Goal: Task Accomplishment & Management: Manage account settings

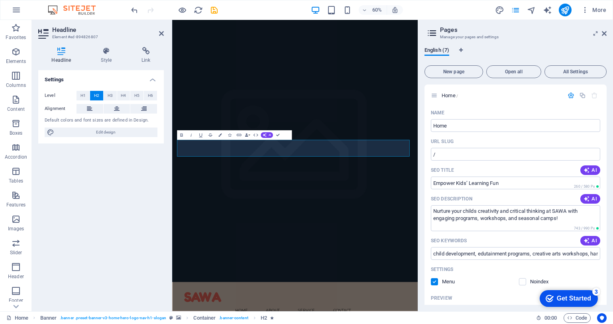
scroll to position [386, 0]
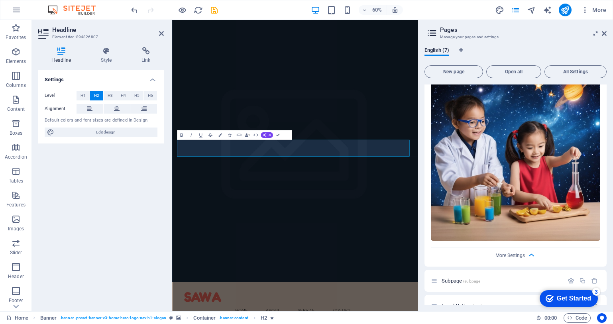
click at [611, 162] on div "English (7) New page Open all All Settings Home / Name Home ​ URL SLUG / ​ SEO …" at bounding box center [515, 176] width 195 height 270
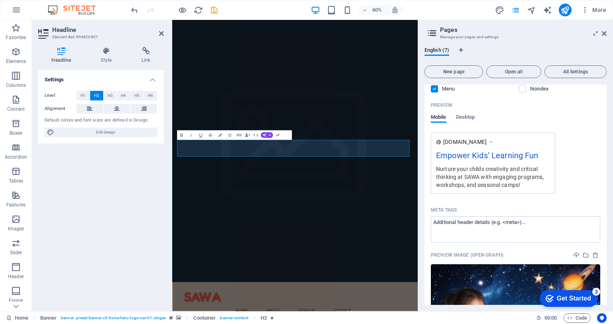
scroll to position [0, 0]
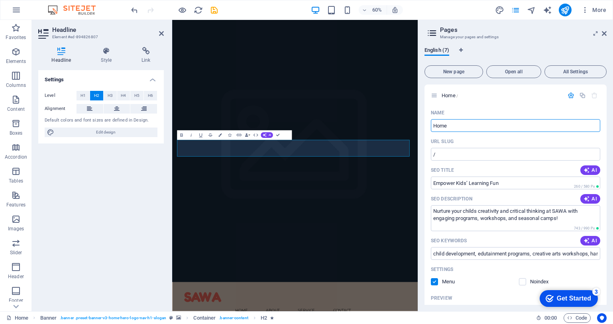
drag, startPoint x: 517, startPoint y: 121, endPoint x: 270, endPoint y: 0, distance: 274.0
click at [270, 20] on div "Home Favorites Elements Columns Content Boxes Accordion Tables Features Images …" at bounding box center [306, 165] width 613 height 291
click at [607, 162] on div "English (7) New page Open all All Settings Home / Name Home ​ URL SLUG / ​ SEO …" at bounding box center [515, 176] width 195 height 270
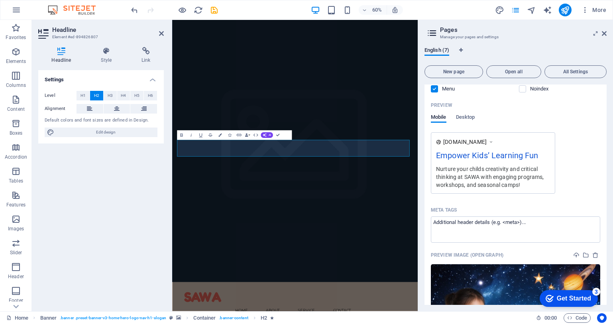
scroll to position [386, 0]
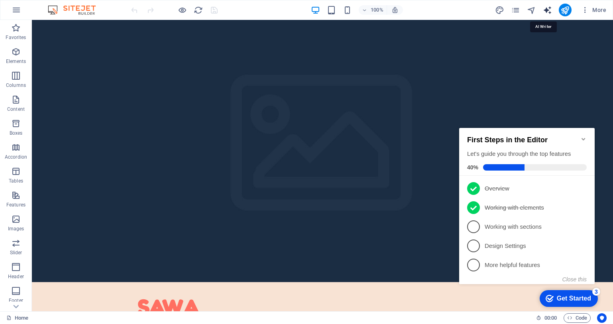
click at [549, 9] on icon "text_generator" at bounding box center [547, 10] width 9 height 9
select select "English"
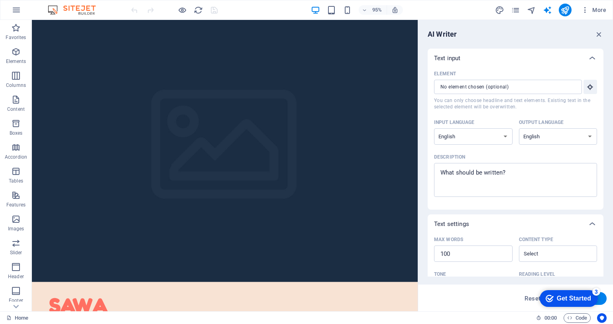
drag, startPoint x: 601, startPoint y: 100, endPoint x: 601, endPoint y: 140, distance: 39.4
click at [601, 140] on div "Element ​ You can only choose headline and text elements. Existing text in the …" at bounding box center [515, 139] width 176 height 142
click at [546, 14] on icon "text_generator" at bounding box center [547, 10] width 9 height 9
click at [601, 38] on icon "button" at bounding box center [598, 34] width 9 height 9
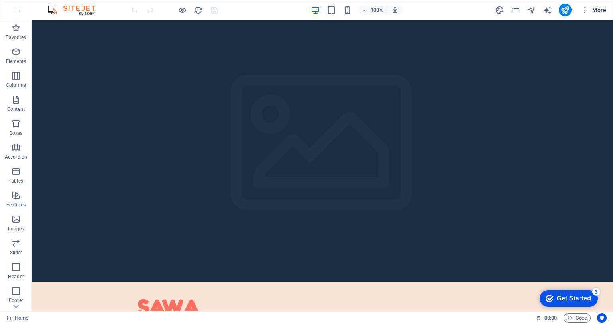
click at [597, 10] on span "More" at bounding box center [593, 10] width 25 height 8
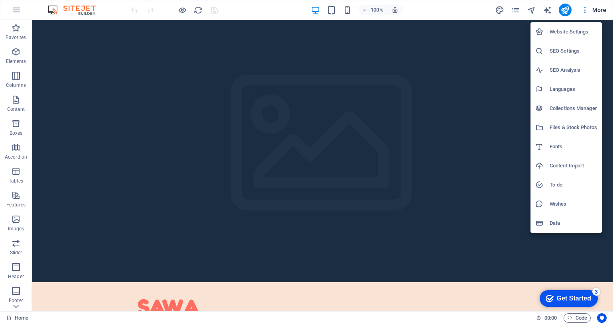
click at [516, 12] on div at bounding box center [306, 162] width 613 height 324
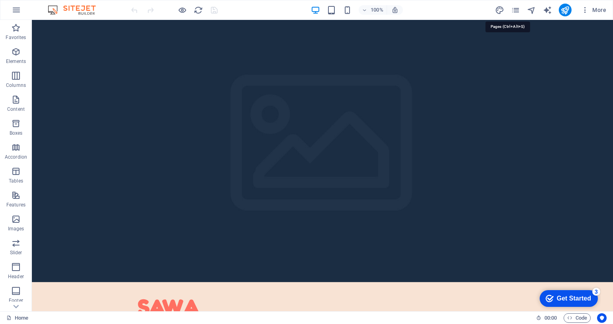
click at [516, 12] on icon "pages" at bounding box center [515, 10] width 9 height 9
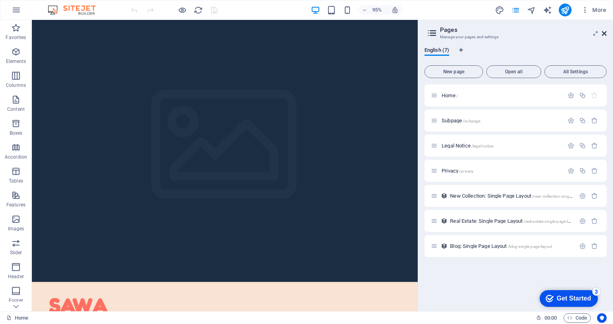
click at [604, 32] on icon at bounding box center [604, 33] width 5 height 6
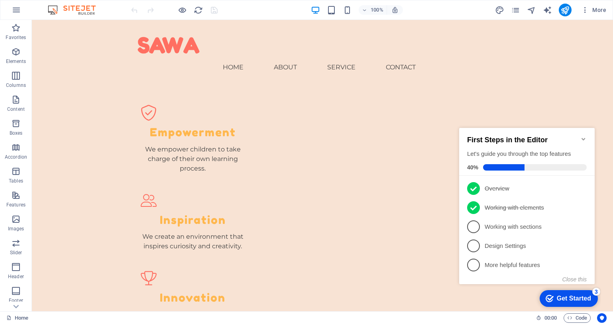
scroll to position [624, 0]
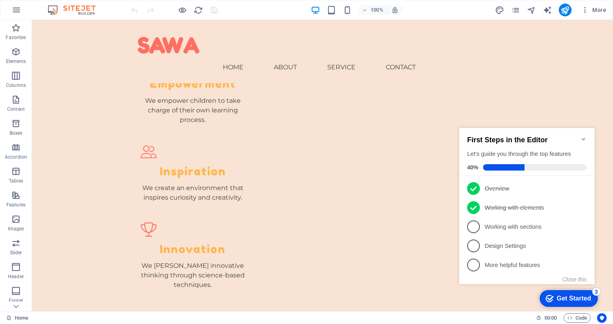
drag, startPoint x: 610, startPoint y: 53, endPoint x: 175, endPoint y: 64, distance: 434.7
click at [580, 136] on icon "Minimize checklist" at bounding box center [583, 139] width 6 height 6
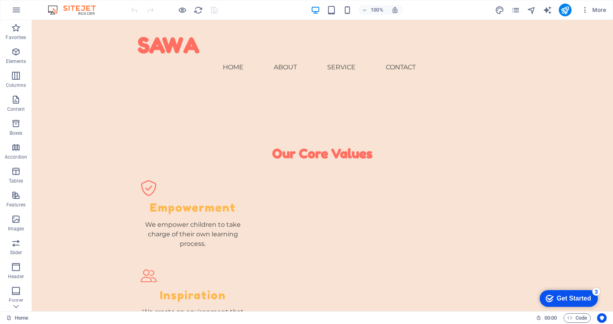
scroll to position [0, 0]
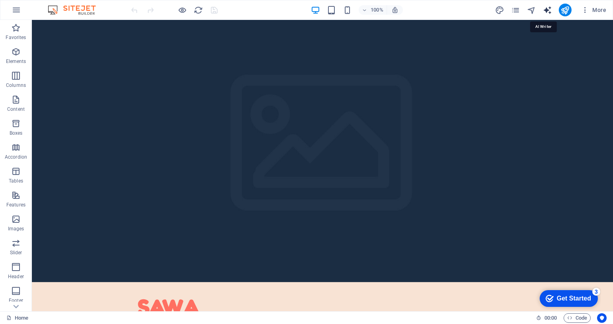
click at [547, 10] on icon "text_generator" at bounding box center [547, 10] width 9 height 9
select select "English"
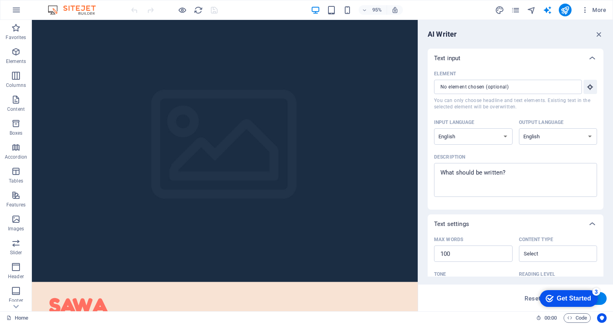
drag, startPoint x: 600, startPoint y: 110, endPoint x: 603, endPoint y: 129, distance: 19.3
click at [602, 129] on div "Text input Element ​ You can only choose headline and text elements. Existing t…" at bounding box center [515, 163] width 176 height 228
drag, startPoint x: 600, startPoint y: 116, endPoint x: 610, endPoint y: 184, distance: 68.8
click at [610, 184] on div "AI Writer Text input Element ​ You can only choose headline and text elements. …" at bounding box center [515, 165] width 195 height 291
click at [600, 193] on div "Element ​ You can only choose headline and text elements. Existing text in the …" at bounding box center [515, 139] width 176 height 142
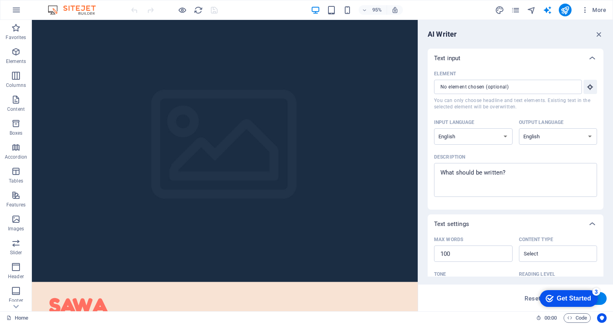
scroll to position [145, 0]
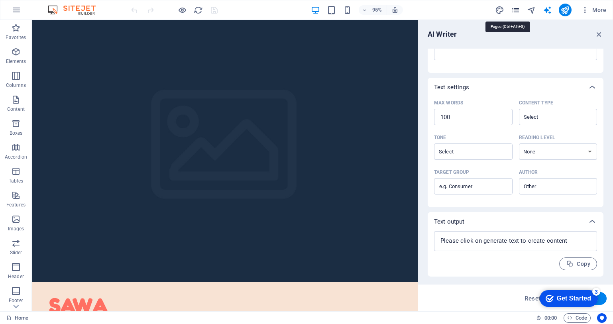
click at [514, 12] on icon "pages" at bounding box center [515, 10] width 9 height 9
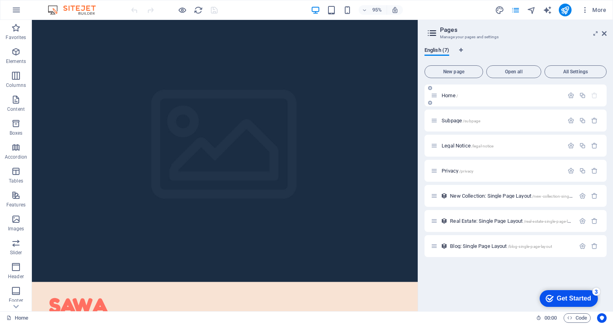
click at [488, 96] on p "Home /" at bounding box center [501, 95] width 120 height 5
click at [442, 97] on span "Home /" at bounding box center [449, 95] width 16 height 6
click at [449, 95] on span "Home /" at bounding box center [449, 95] width 16 height 6
click at [437, 98] on icon at bounding box center [434, 95] width 7 height 7
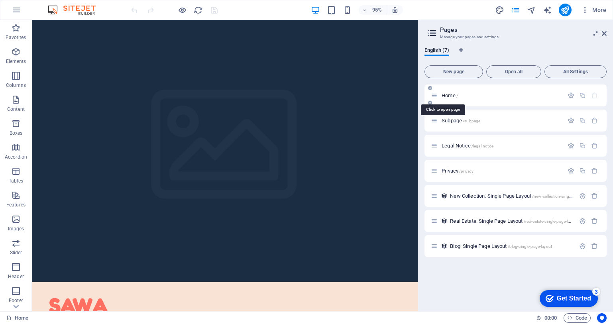
click at [446, 97] on span "Home /" at bounding box center [449, 95] width 16 height 6
click at [523, 94] on p "Home /" at bounding box center [501, 95] width 120 height 5
click at [547, 99] on div "Home /" at bounding box center [497, 95] width 133 height 9
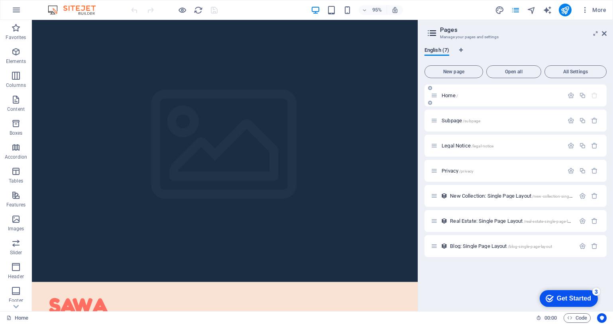
click at [547, 99] on div "Home /" at bounding box center [497, 95] width 133 height 9
click at [447, 93] on span "Home /" at bounding box center [449, 95] width 16 height 6
click at [450, 97] on span "Home /" at bounding box center [449, 95] width 16 height 6
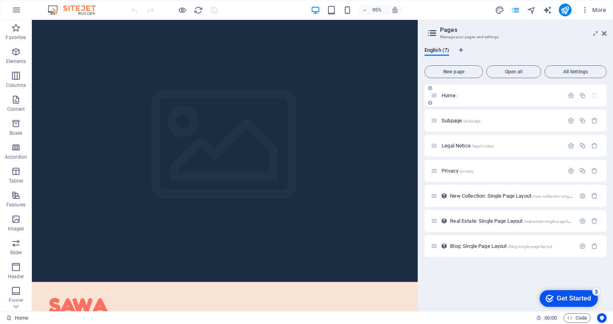
click at [489, 98] on div "Home /" at bounding box center [497, 95] width 133 height 9
click at [568, 94] on icon "button" at bounding box center [570, 95] width 7 height 7
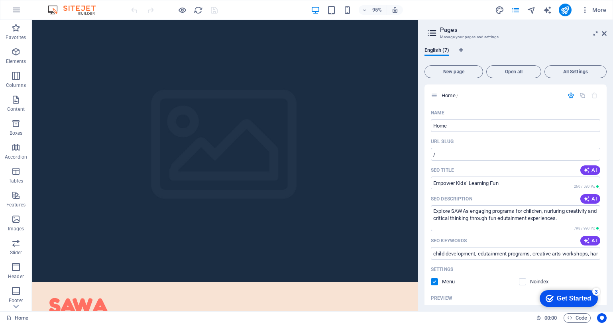
drag, startPoint x: 604, startPoint y: 163, endPoint x: 605, endPoint y: 179, distance: 16.3
click at [605, 179] on div "Home / Name Home ​ URL SLUG / ​ SEO Title AI Empower Kids’ Learning Fun ​ 260 /…" at bounding box center [515, 194] width 182 height 220
click at [604, 188] on div "Name Home ​ URL SLUG / ​ SEO Title AI Empower Kids’ Learning Fun ​ 260 / 580 Px…" at bounding box center [515, 266] width 182 height 321
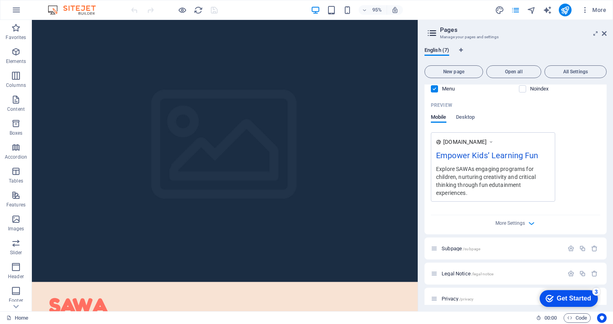
click at [541, 223] on div "More Settings" at bounding box center [515, 221] width 169 height 13
click at [531, 223] on icon "button" at bounding box center [531, 223] width 9 height 9
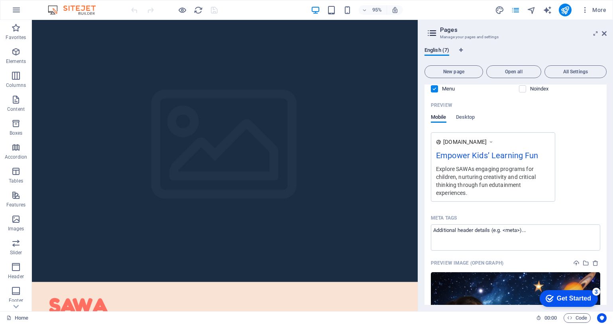
drag, startPoint x: 604, startPoint y: 200, endPoint x: 606, endPoint y: 186, distance: 13.2
click at [606, 186] on div "Home / Name Home ​ URL SLUG / ​ SEO Title AI Empower Kids’ Learning Fun ​ 260 /…" at bounding box center [515, 194] width 182 height 220
drag, startPoint x: 604, startPoint y: 189, endPoint x: 603, endPoint y: 170, distance: 19.2
click at [603, 170] on div "Name Home ​ URL SLUG / ​ SEO Title AI Empower Kids’ Learning Fun ​ 260 / 580 Px…" at bounding box center [515, 191] width 182 height 554
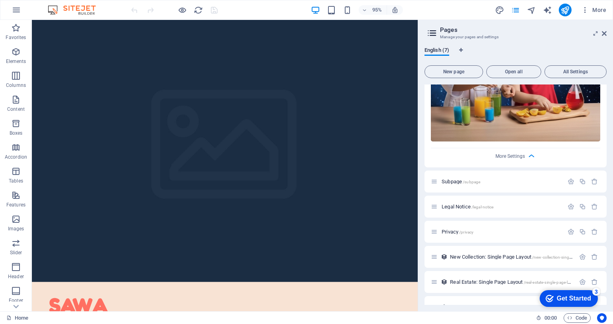
scroll to position [494, 0]
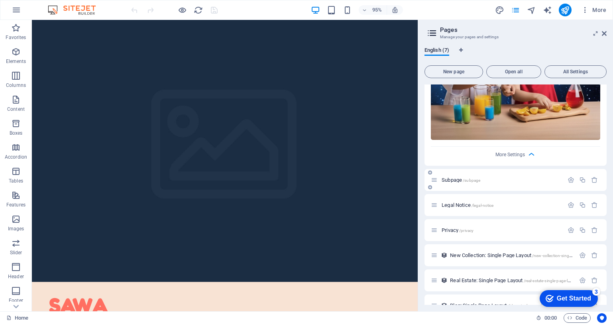
click at [453, 179] on span "Subpage /subpage" at bounding box center [460, 180] width 39 height 6
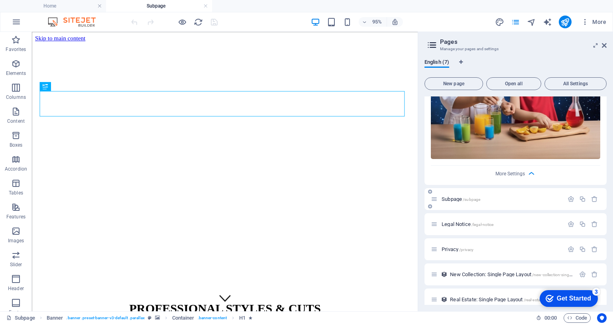
scroll to position [0, 0]
click at [452, 200] on span "Subpage /subpage" at bounding box center [460, 199] width 39 height 6
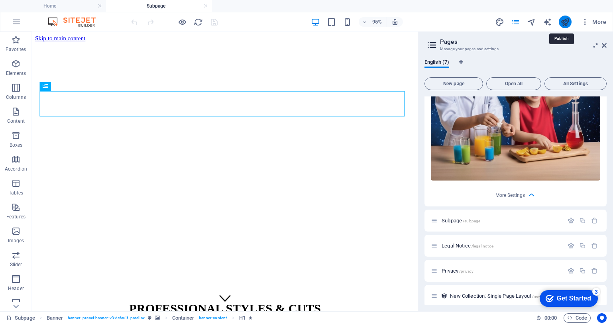
scroll to position [477, 0]
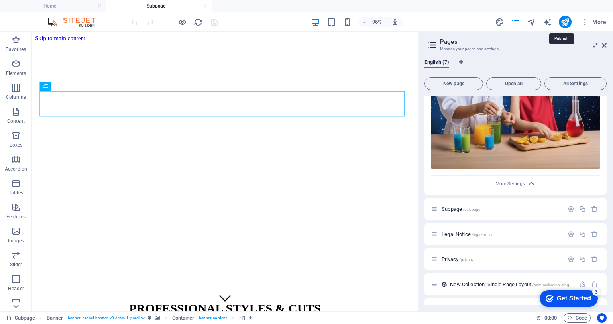
click at [577, 295] on div "Get Started" at bounding box center [574, 298] width 34 height 7
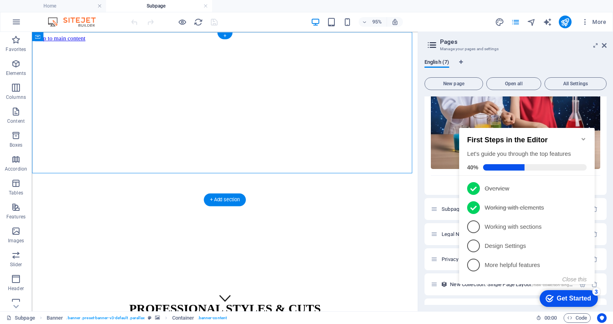
click at [298, 42] on figure at bounding box center [235, 42] width 400 height 0
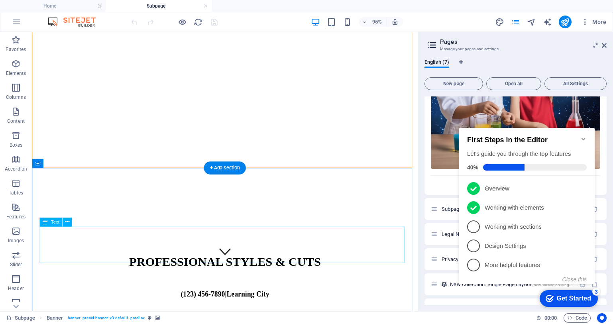
scroll to position [51, 0]
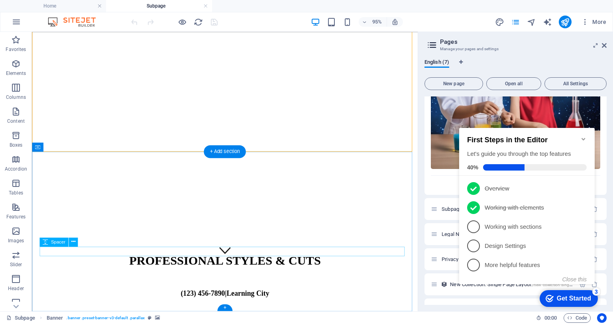
click at [581, 138] on icon "Minimize checklist" at bounding box center [583, 139] width 4 height 2
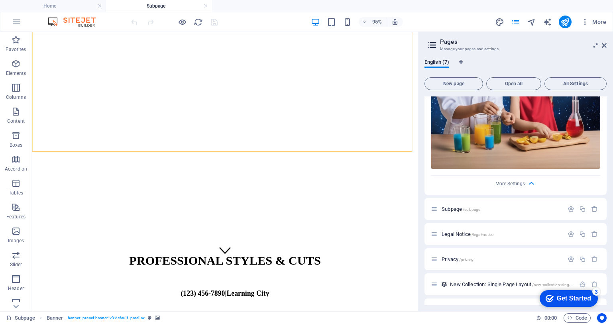
scroll to position [0, 0]
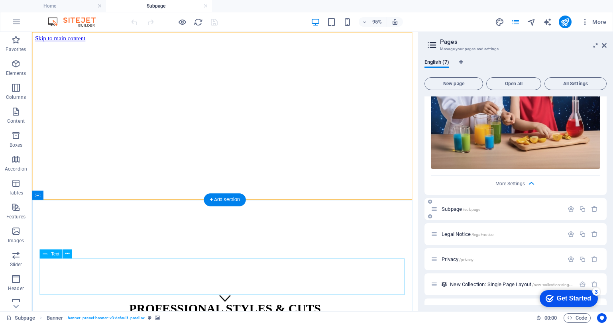
click at [471, 207] on span "/subpage" at bounding box center [471, 209] width 18 height 4
click at [531, 206] on p "Subpage /subpage" at bounding box center [501, 208] width 120 height 5
click at [434, 208] on icon at bounding box center [434, 209] width 7 height 7
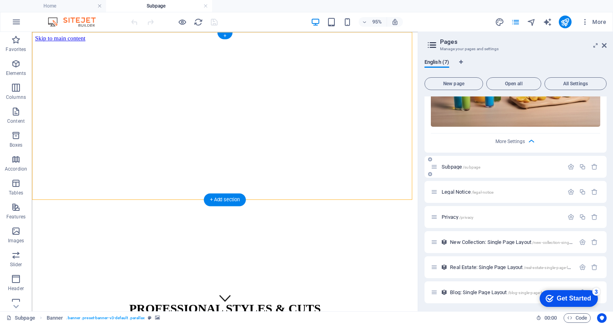
click at [436, 168] on icon at bounding box center [434, 166] width 7 height 7
click at [468, 165] on span "/subpage" at bounding box center [471, 167] width 18 height 4
click at [468, 166] on span "/subpage" at bounding box center [471, 167] width 18 height 4
click at [580, 165] on icon "button" at bounding box center [582, 166] width 7 height 7
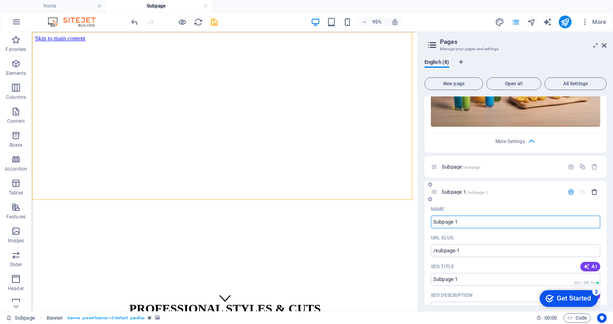
click at [593, 191] on icon "button" at bounding box center [594, 191] width 7 height 7
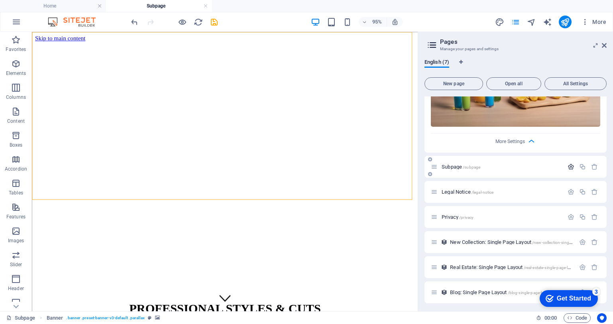
click at [567, 165] on icon "button" at bounding box center [570, 166] width 7 height 7
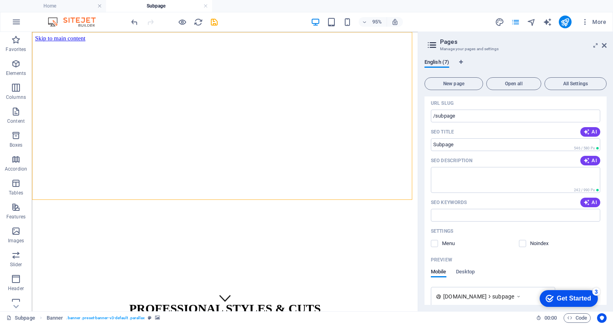
scroll to position [630, 0]
click at [591, 131] on span "AI" at bounding box center [590, 130] width 14 height 6
type input "Expert Cuts & Styles | Learning City"
click at [592, 156] on span "AI" at bounding box center [590, 159] width 14 height 6
type textarea "Discover professional styles and cuts at [GEOGRAPHIC_DATA]. Call [PHONE_NUMBER]…"
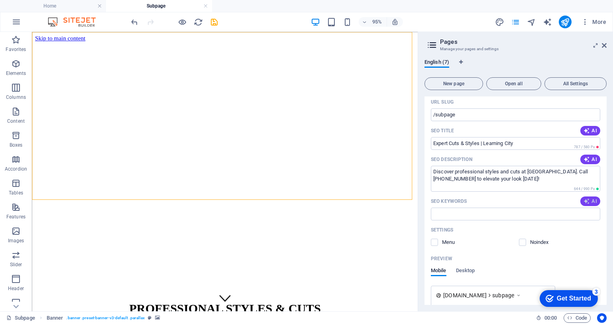
click at [591, 198] on span "AI" at bounding box center [590, 201] width 14 height 6
type input "professional haircuts, stylish haircuts, hair salon services, customized haircu…"
click at [444, 14] on div "95% More" at bounding box center [306, 21] width 612 height 19
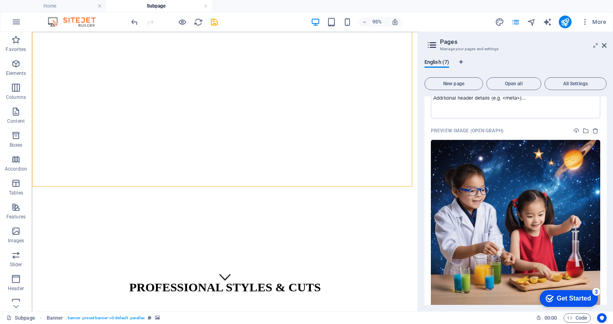
scroll to position [0, 0]
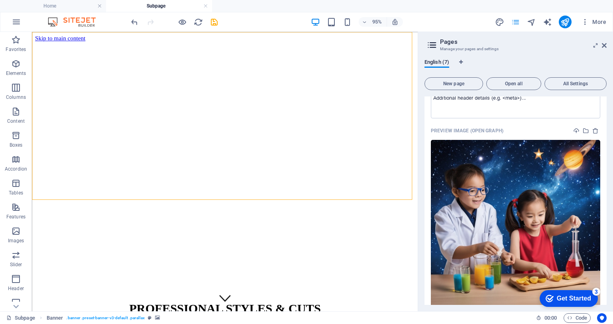
click at [515, 25] on icon "pages" at bounding box center [515, 22] width 9 height 9
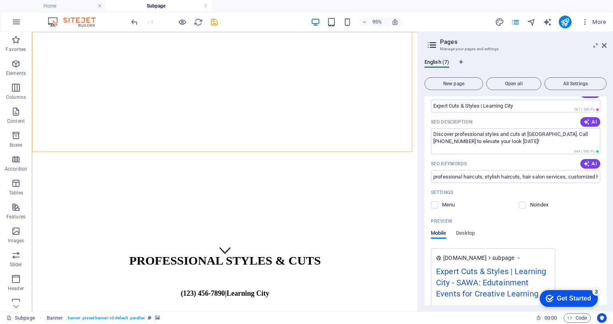
scroll to position [671, 0]
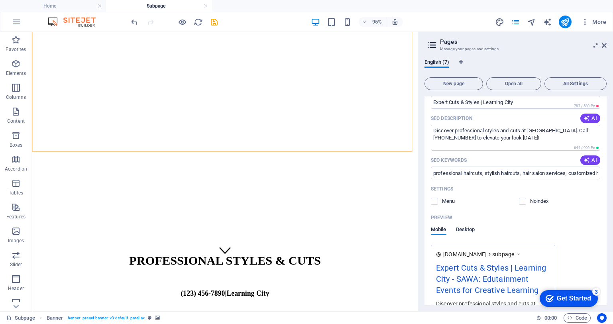
click at [471, 226] on span "Desktop" at bounding box center [465, 230] width 19 height 11
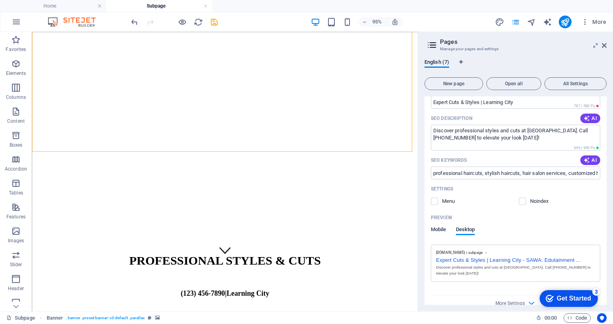
click at [438, 227] on span "Mobile" at bounding box center [439, 230] width 16 height 11
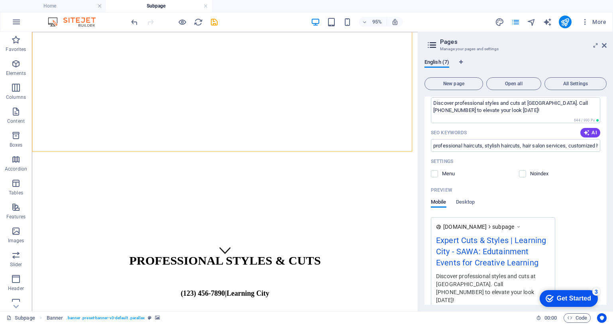
scroll to position [684, 0]
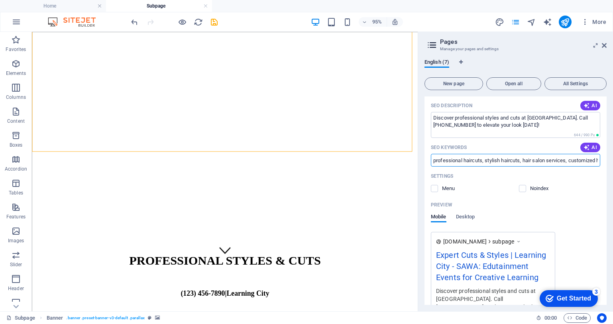
click at [486, 155] on input "professional haircuts, stylish haircuts, hair salon services, customized haircu…" at bounding box center [515, 160] width 169 height 13
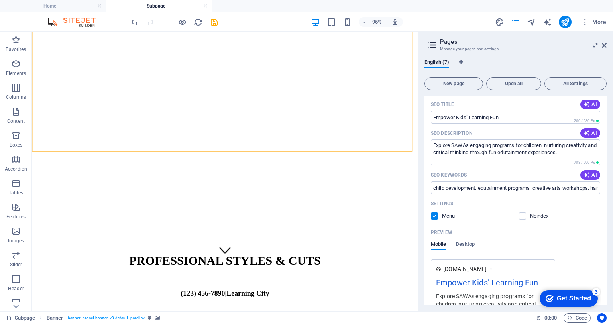
scroll to position [78, 0]
click at [459, 188] on input "child development, edutainment programs, creative arts workshops, hands-on lear…" at bounding box center [515, 187] width 169 height 13
click at [488, 149] on textarea "Explore SAWAs engaging programs for children, nurturing creativity and critical…" at bounding box center [515, 152] width 169 height 26
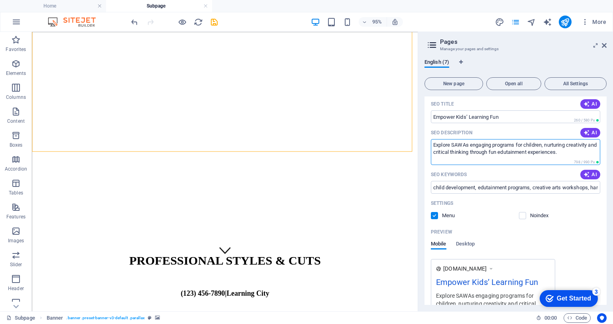
click at [472, 143] on textarea "Explore SAWAs engaging programs for children, nurturing creativity and critical…" at bounding box center [515, 152] width 169 height 26
type textarea "Explore [PERSON_NAME]'s engaging programs for children, nurturing creativity an…"
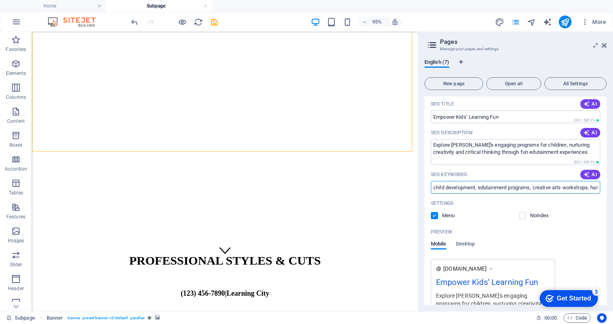
click at [440, 184] on input "child development, edutainment programs, creative arts workshops, hands-on lear…" at bounding box center [515, 187] width 169 height 13
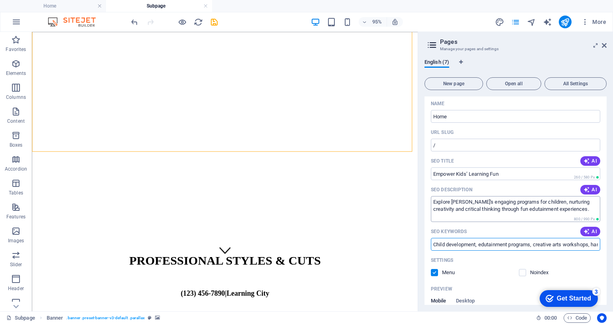
scroll to position [25, 0]
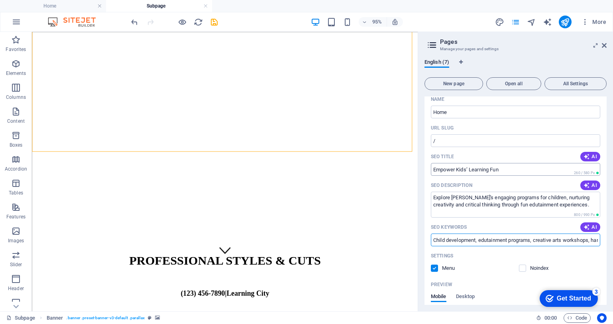
type input "Child development, edutainment programs, creative arts workshops, hands-on lear…"
click at [513, 172] on input "Empower Kids’ Learning Fun" at bounding box center [515, 169] width 169 height 13
type input "Empower Kids’ Learning Fun."
click at [540, 240] on input "Child development, edutainment programs, creative arts workshops, hands-on lear…" at bounding box center [515, 239] width 169 height 13
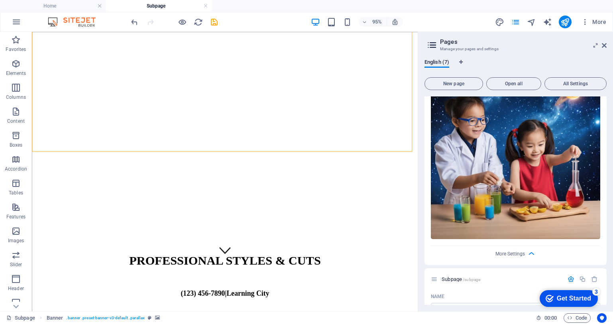
scroll to position [408, 0]
type input "child development, edutainment programs, creative arts workshops, hands-on lear…"
click at [531, 252] on icon "button" at bounding box center [531, 253] width 9 height 9
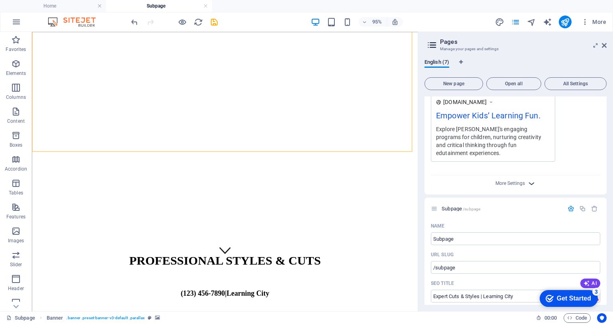
scroll to position [244, 0]
click at [534, 185] on icon "button" at bounding box center [531, 183] width 9 height 9
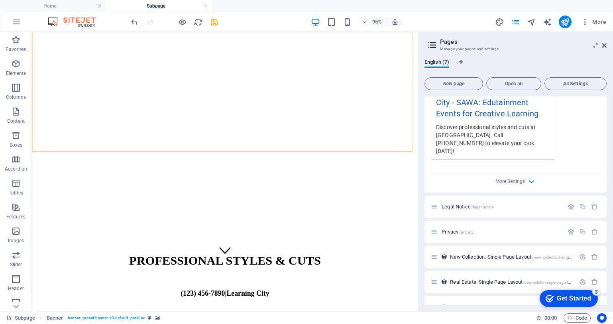
scroll to position [854, 0]
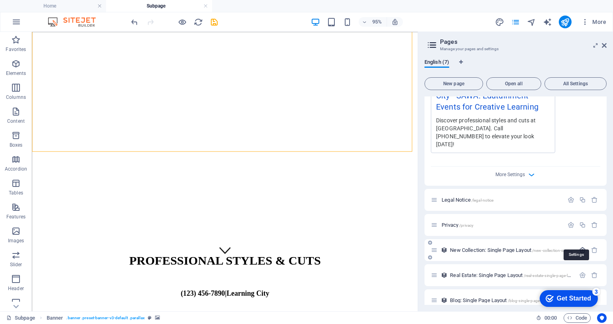
click at [580, 247] on icon "button" at bounding box center [582, 250] width 7 height 7
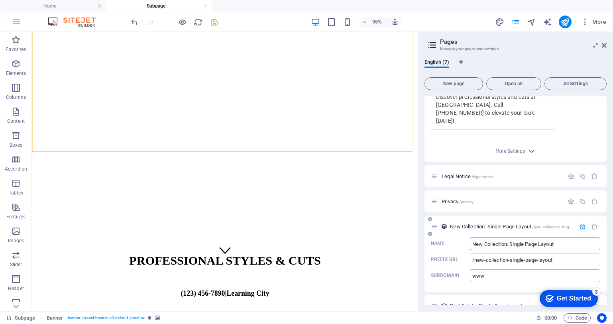
scroll to position [909, 0]
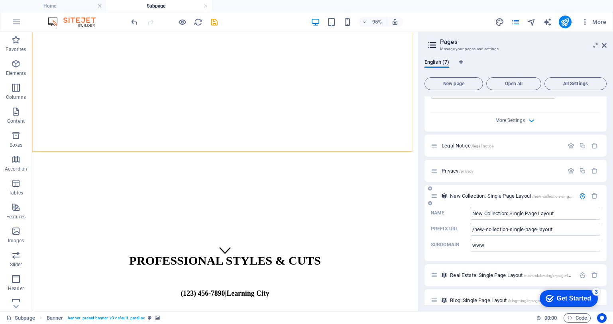
click at [431, 186] on icon at bounding box center [430, 188] width 4 height 5
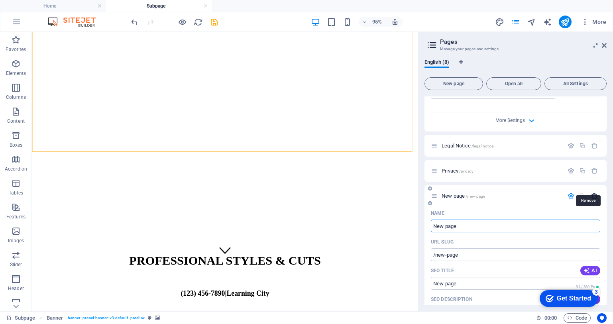
click at [591, 192] on icon "button" at bounding box center [594, 195] width 7 height 7
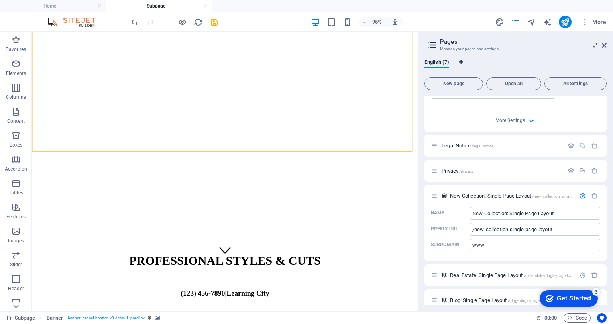
click at [462, 62] on icon "Language Tabs" at bounding box center [461, 62] width 4 height 5
select select "41"
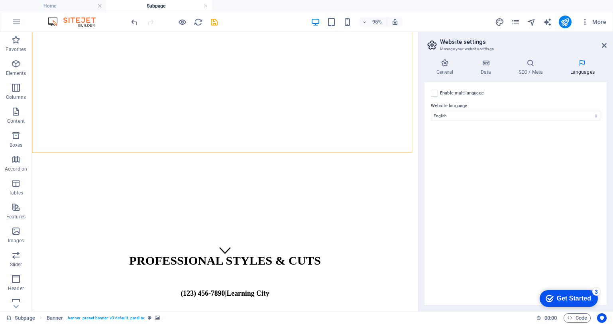
scroll to position [49, 0]
click at [444, 72] on h4 "General" at bounding box center [446, 67] width 44 height 17
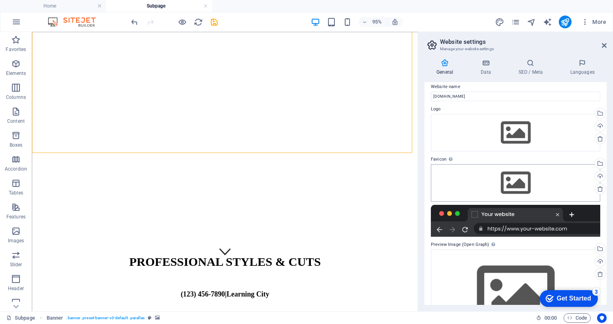
scroll to position [0, 0]
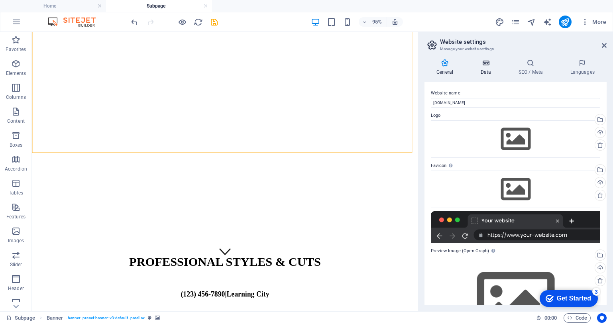
click at [485, 65] on icon at bounding box center [485, 63] width 35 height 8
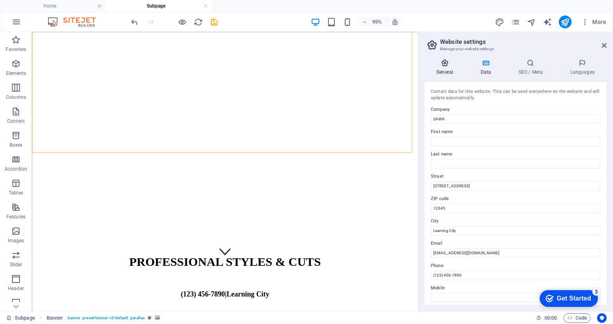
click at [444, 67] on icon at bounding box center [444, 63] width 41 height 8
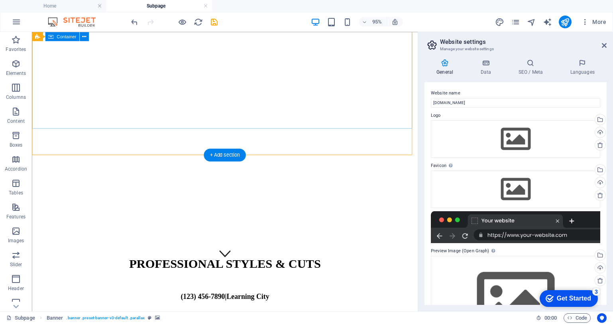
scroll to position [51, 0]
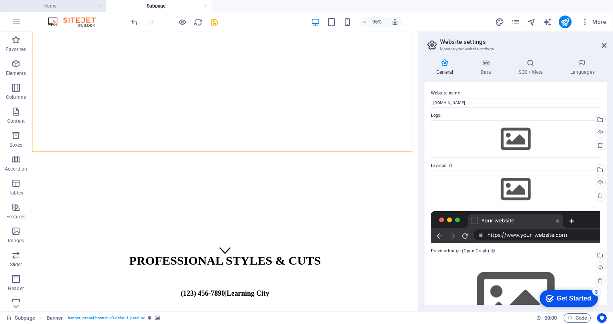
click at [55, 12] on li "Home" at bounding box center [53, 6] width 106 height 12
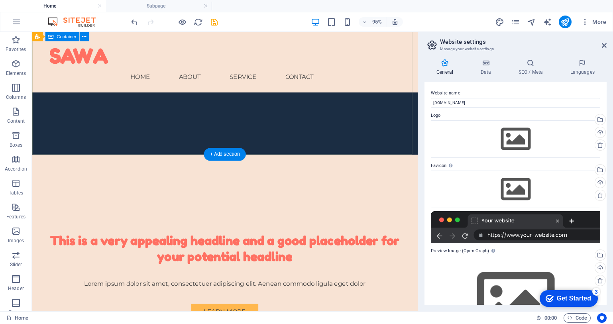
scroll to position [136, 0]
click at [567, 300] on div "Get Started" at bounding box center [574, 298] width 34 height 7
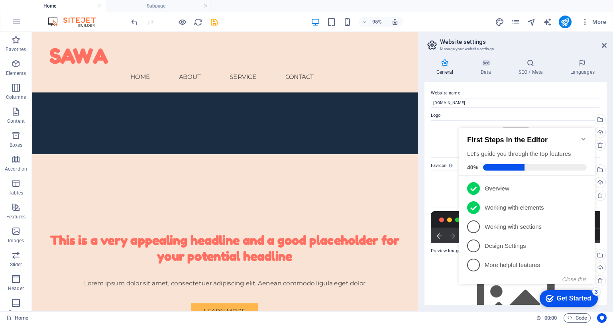
click at [610, 82] on div "General Data SEO / Meta Languages Website name [DOMAIN_NAME] Logo Drag files he…" at bounding box center [515, 182] width 195 height 259
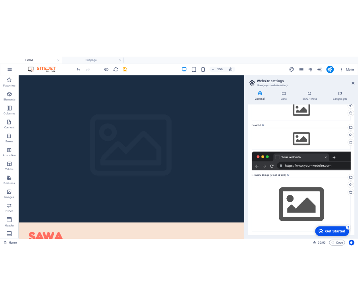
scroll to position [0, 0]
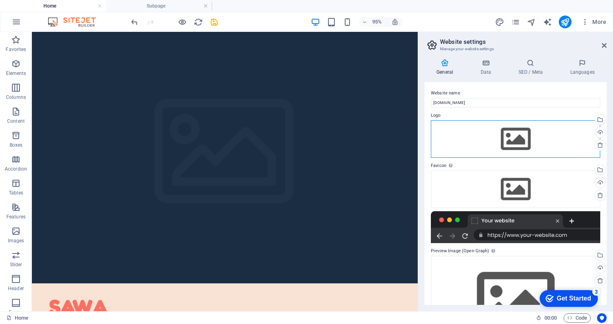
click at [516, 139] on div "Drag files here, click to choose files or select files from Files or our free s…" at bounding box center [515, 138] width 169 height 37
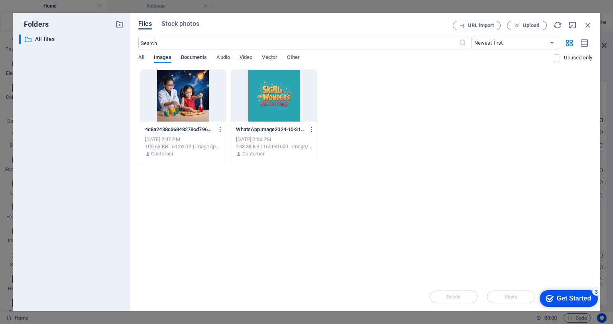
click at [202, 59] on span "Documents" at bounding box center [194, 58] width 26 height 11
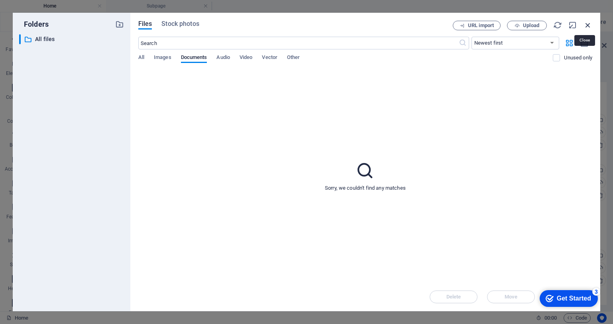
click at [592, 26] on icon "button" at bounding box center [587, 25] width 9 height 9
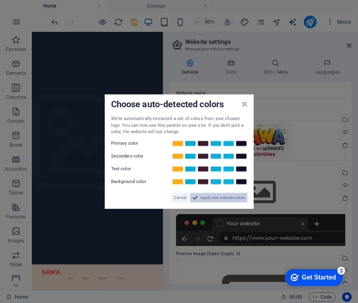
click at [224, 202] on span "Apply new website colors" at bounding box center [222, 197] width 45 height 10
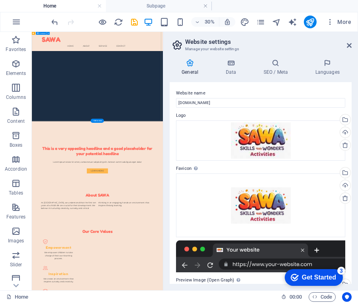
scroll to position [476, 0]
click at [226, 69] on h4 "Data" at bounding box center [233, 67] width 38 height 17
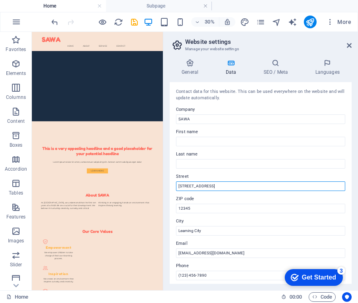
click at [317, 188] on input "[STREET_ADDRESS]" at bounding box center [260, 186] width 169 height 10
type input "1"
type input "ٍ"
type input "Sharjah Technology Research"
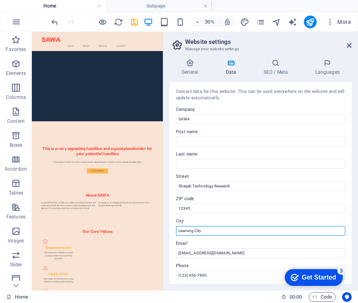
click at [255, 234] on input "Learning City" at bounding box center [260, 231] width 169 height 10
type input "L"
type input "Sharjah"
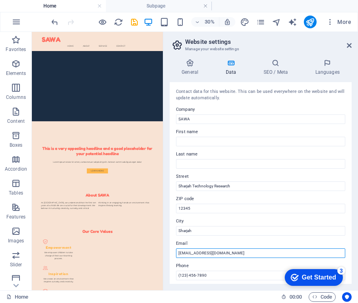
click at [249, 256] on input "[EMAIL_ADDRESS][DOMAIN_NAME]" at bounding box center [260, 253] width 169 height 10
type input "[EMAIL_ADDRESS][DOMAIN_NAME]"
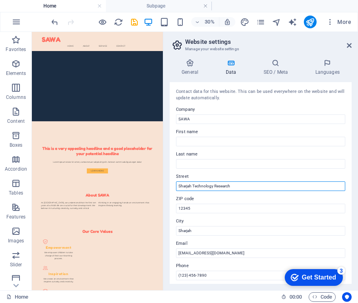
click at [263, 187] on input "Sharjah Technology Research" at bounding box center [260, 186] width 169 height 10
type input "Sharjah Research Technology and [GEOGRAPHIC_DATA]"
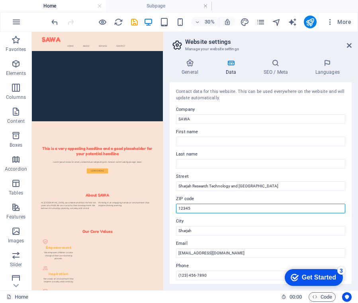
click at [218, 213] on input "12345" at bounding box center [260, 209] width 169 height 10
type input "1"
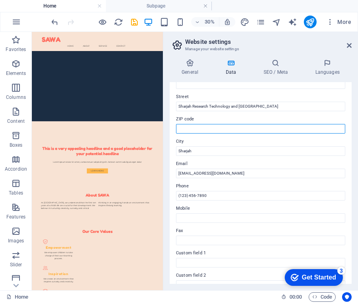
scroll to position [80, 0]
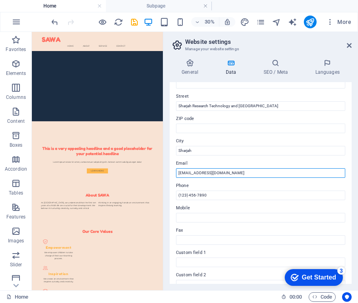
click at [263, 177] on input "[EMAIL_ADDRESS][DOMAIN_NAME]" at bounding box center [260, 173] width 169 height 10
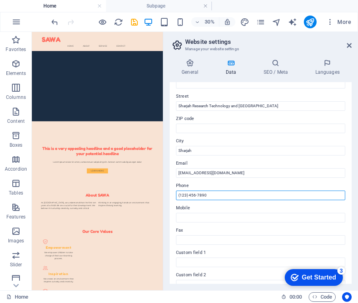
click at [272, 200] on input "(123) 456-7890" at bounding box center [260, 195] width 169 height 10
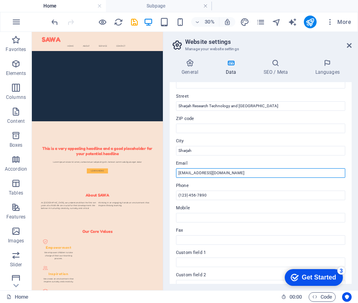
click at [249, 178] on input "[EMAIL_ADDRESS][DOMAIN_NAME]" at bounding box center [260, 173] width 169 height 10
type input "[EMAIL_ADDRESS][DOMAIN_NAME]"
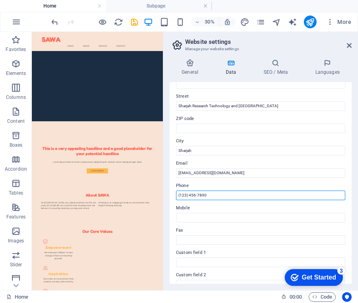
click at [222, 200] on input "(123) 456-7890" at bounding box center [260, 195] width 169 height 10
type input "("
type input "06 881 7501"
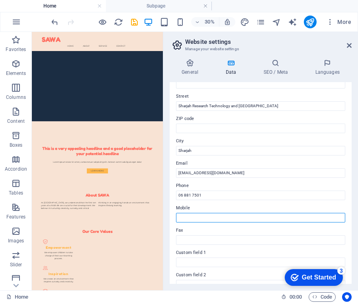
click at [219, 222] on input "Mobile" at bounding box center [260, 218] width 169 height 10
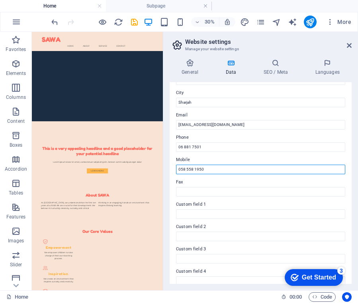
scroll to position [186, 0]
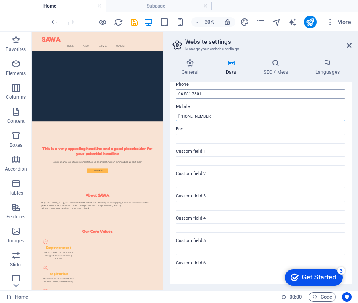
type input "[PHONE_NUMBER]"
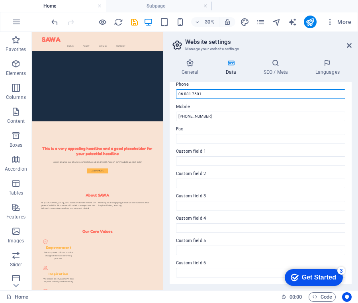
click at [219, 90] on input "06 881 7501" at bounding box center [260, 94] width 169 height 10
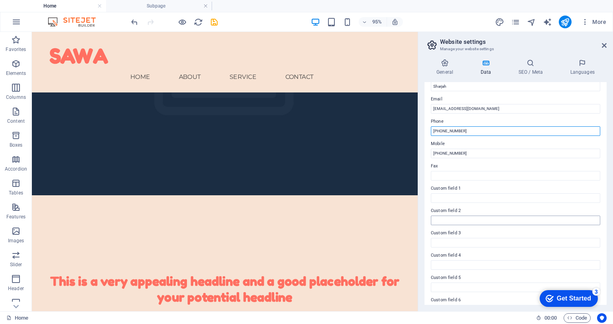
scroll to position [165, 0]
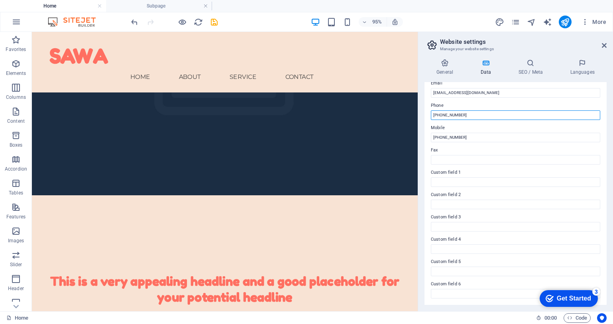
type input "[PHONE_NUMBER]"
click at [490, 75] on h4 "Data" at bounding box center [487, 67] width 38 height 17
click at [448, 74] on h4 "General" at bounding box center [446, 67] width 44 height 17
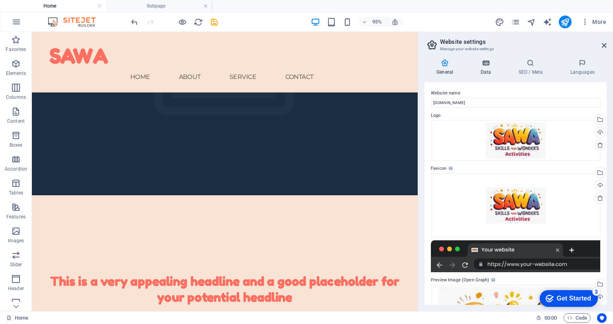
click at [485, 71] on h4 "Data" at bounding box center [487, 67] width 38 height 17
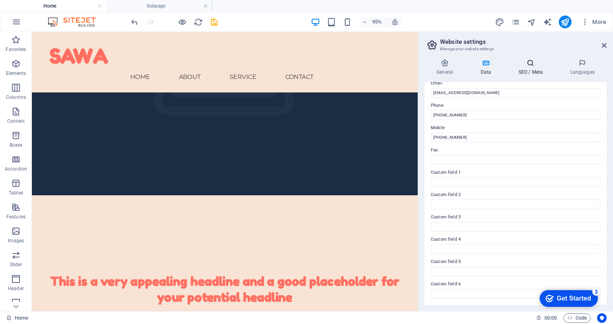
click at [527, 73] on h4 "SEO / Meta" at bounding box center [532, 67] width 52 height 17
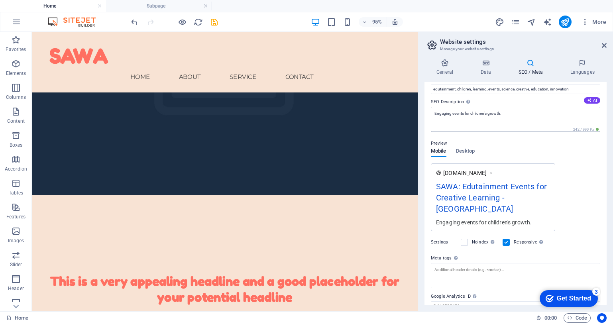
scroll to position [97, 0]
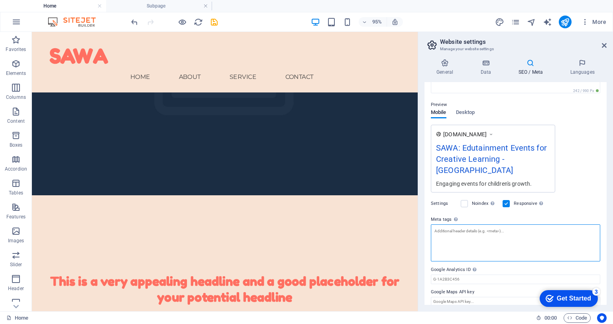
click at [516, 233] on textarea "Meta tags Enter HTML code here that will be placed inside the tags of your webs…" at bounding box center [515, 242] width 169 height 37
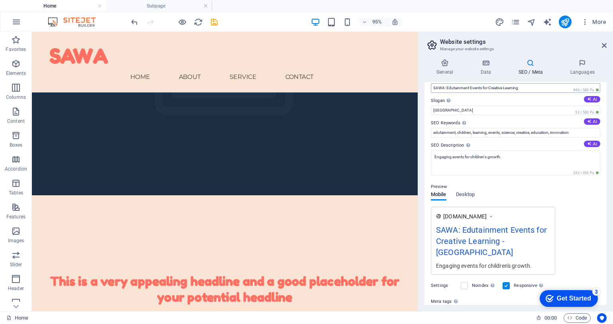
scroll to position [0, 0]
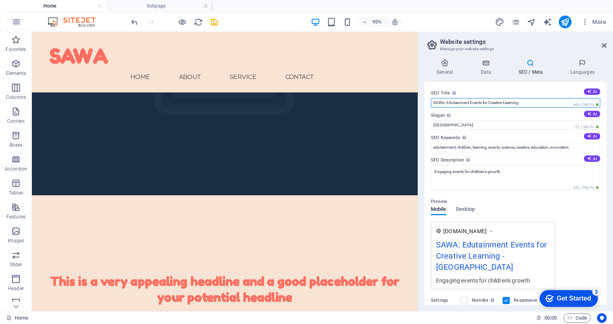
click at [557, 102] on input "SAWA: Edutainment Events for Creative Learning" at bounding box center [515, 103] width 169 height 10
click at [465, 105] on input "SAWA events: Edutainment Events for Creative Learning" at bounding box center [515, 103] width 169 height 10
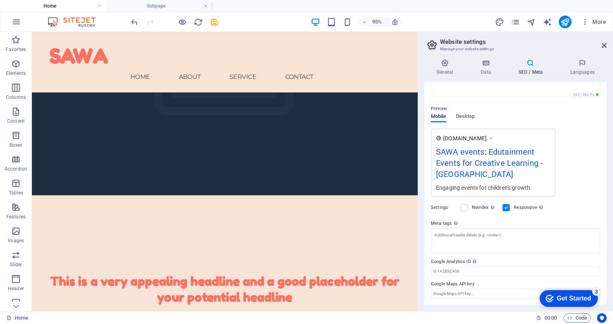
scroll to position [108, 0]
type input "SAWA events: Edutainment Events for Creative Learning"
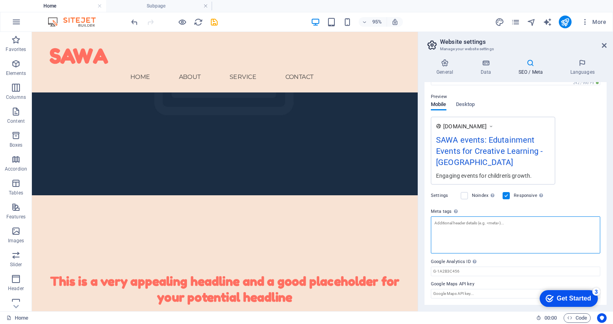
click at [506, 247] on textarea "Meta tags Enter HTML code here that will be placed inside the tags of your webs…" at bounding box center [515, 234] width 169 height 37
paste textarea "Edutainment Events for Creative Learning"
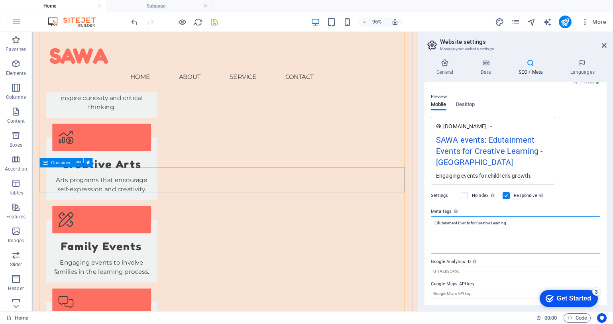
scroll to position [1117, 0]
type textarea "Edutainment Events for Creative Learning"
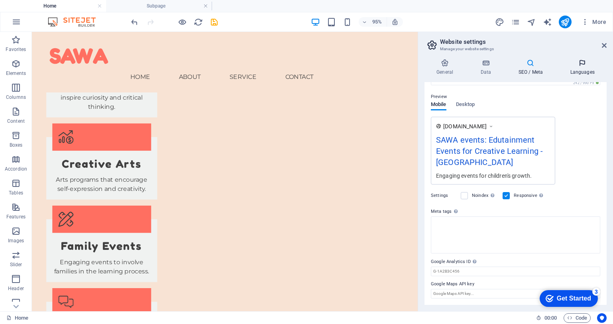
scroll to position [108, 0]
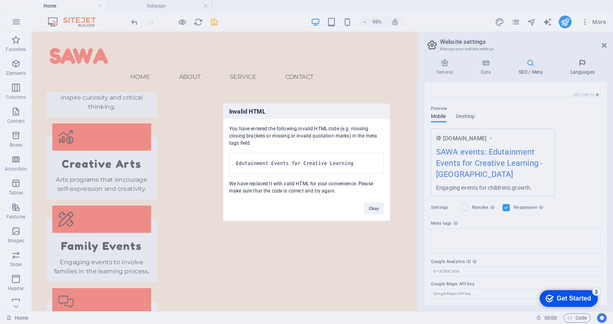
click at [586, 76] on body "SAWA Home Subpage Favorites Elements Columns Content Boxes Accordion Tables Fea…" at bounding box center [306, 162] width 613 height 324
click at [378, 214] on button "Okay" at bounding box center [374, 208] width 20 height 12
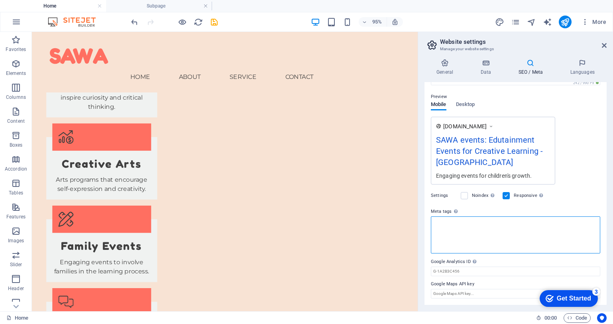
scroll to position [125, 0]
click at [506, 220] on textarea "Meta tags Enter HTML code here that will be placed inside the tags of your webs…" at bounding box center [515, 234] width 169 height 37
paste textarea "Edutainment Events for Creative Learning"
type textarea "Edutainment Events for Creative Learning"
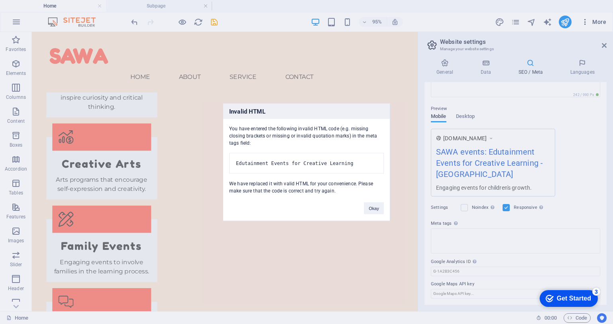
click at [605, 24] on body "SAWA Home Subpage Favorites Elements Columns Content Boxes Accordion Tables Fea…" at bounding box center [306, 162] width 613 height 324
click at [306, 154] on pre "Edutainment Events for Creative Learning" at bounding box center [306, 163] width 155 height 21
drag, startPoint x: 306, startPoint y: 154, endPoint x: 446, endPoint y: 163, distance: 139.7
click at [446, 163] on div "Invalid HTML You have entered the following invalid HTML code (e.g. missing clo…" at bounding box center [306, 162] width 613 height 324
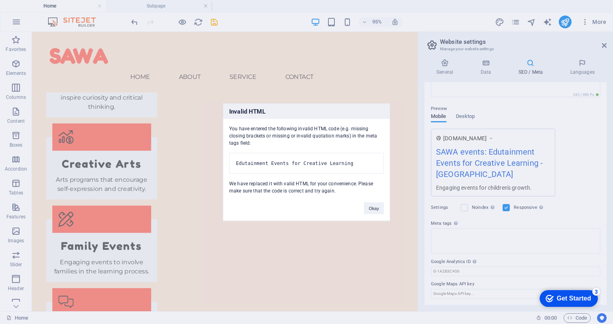
click at [352, 173] on pre "Edutainment Events for Creative Learning" at bounding box center [306, 163] width 155 height 21
click at [376, 214] on button "Okay" at bounding box center [374, 208] width 20 height 12
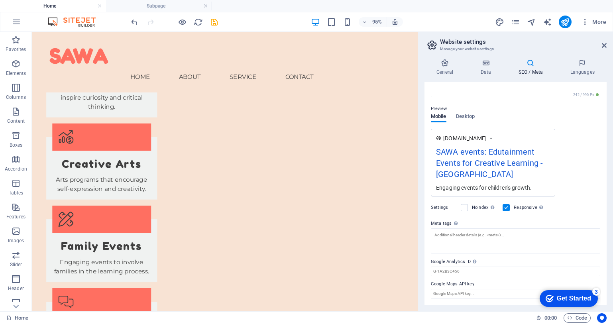
scroll to position [108, 0]
click at [592, 147] on div "[DOMAIN_NAME] SAWA events: Edutainment Events for Creative Learning - [GEOGRAPH…" at bounding box center [515, 163] width 169 height 68
click at [584, 300] on div "Get Started" at bounding box center [574, 298] width 34 height 7
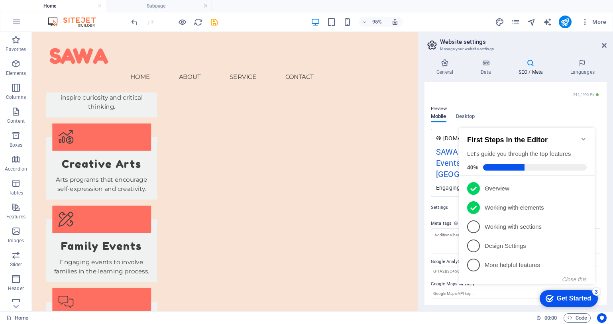
click at [561, 50] on h3 "Manage your website settings" at bounding box center [515, 48] width 151 height 7
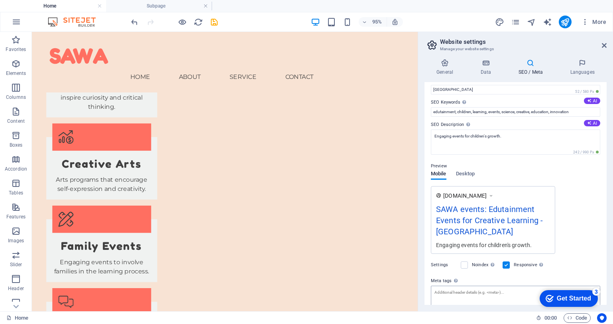
scroll to position [35, 0]
click at [604, 317] on icon "Usercentrics" at bounding box center [602, 318] width 6 height 6
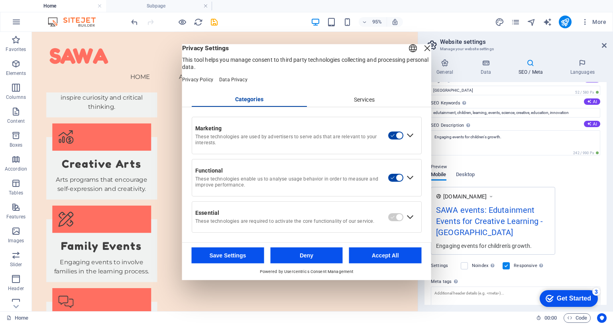
click at [421, 48] on div "Close Layer" at bounding box center [426, 47] width 11 height 11
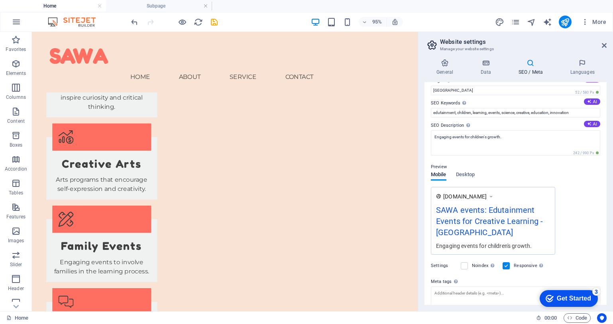
click at [571, 300] on div "Get Started" at bounding box center [574, 298] width 34 height 7
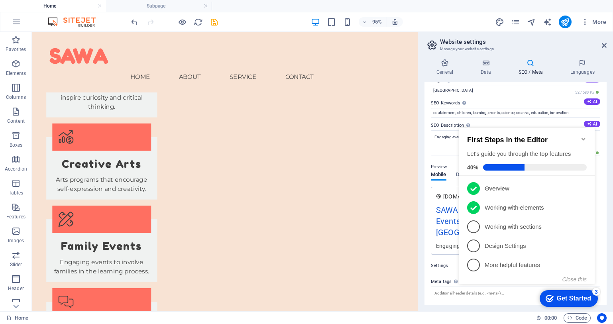
click at [426, 154] on div "SEO Title The title of your website - make it something that stands out in sear…" at bounding box center [515, 193] width 182 height 223
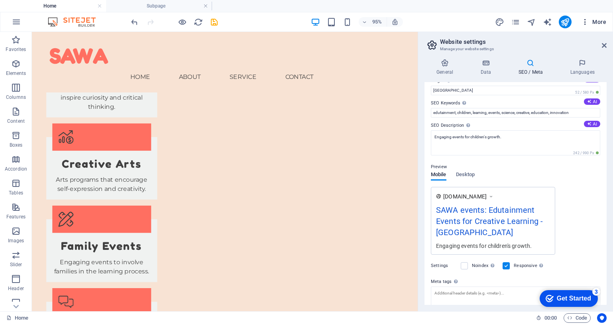
click at [602, 25] on span "More" at bounding box center [593, 22] width 25 height 8
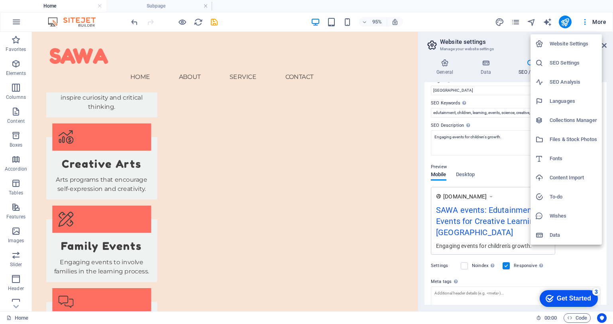
click at [457, 21] on div at bounding box center [306, 162] width 613 height 324
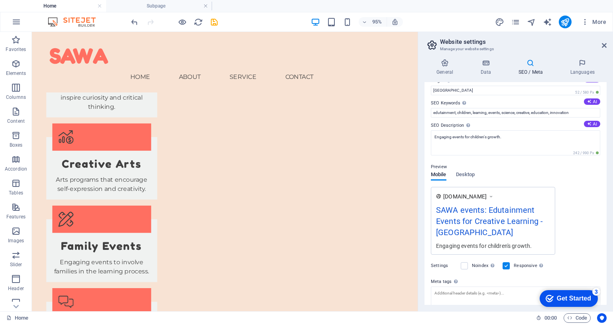
click at [64, 5] on h4 "Home" at bounding box center [53, 6] width 106 height 9
click at [144, 8] on h4 "Subpage" at bounding box center [159, 6] width 106 height 9
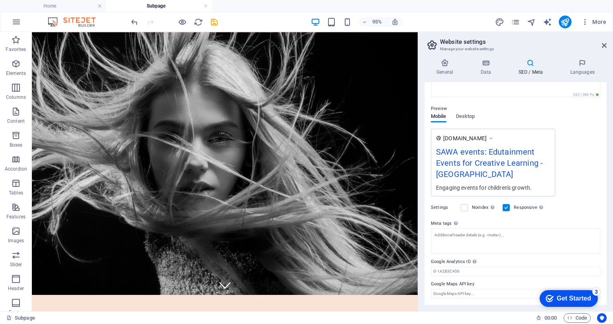
scroll to position [0, 0]
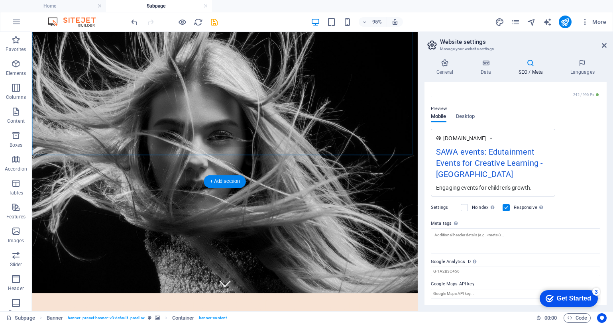
scroll to position [20, 0]
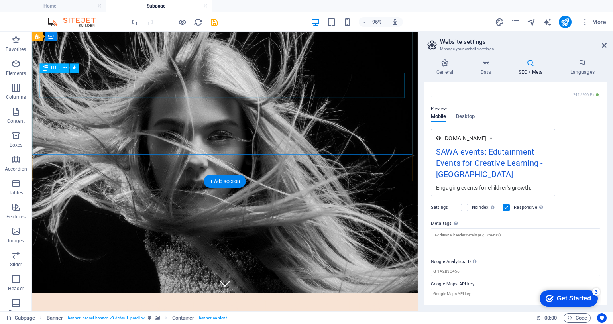
click at [295, 309] on div "PROFESSIONAL STYLES & CUTS" at bounding box center [235, 321] width 376 height 25
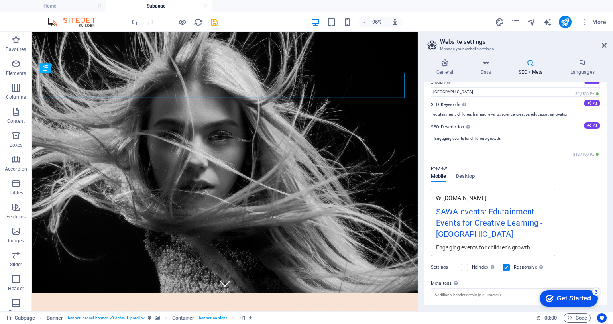
scroll to position [0, 0]
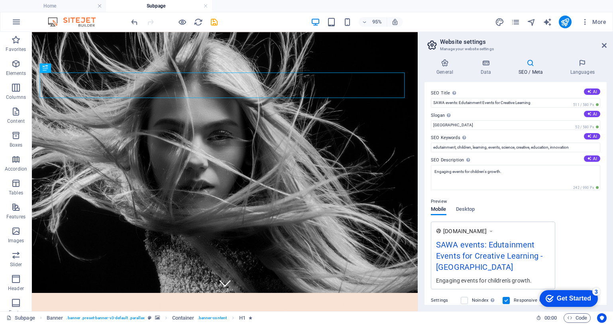
click at [167, 6] on h4 "Subpage" at bounding box center [159, 6] width 106 height 9
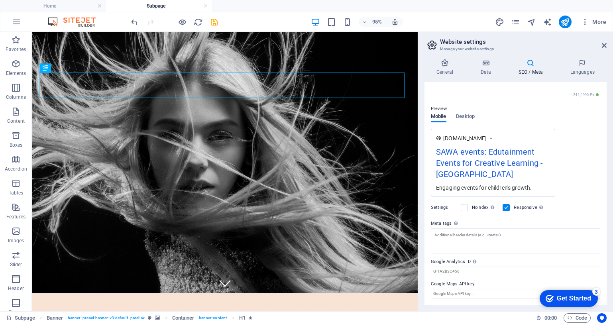
scroll to position [97, 0]
click at [605, 46] on icon at bounding box center [604, 45] width 5 height 6
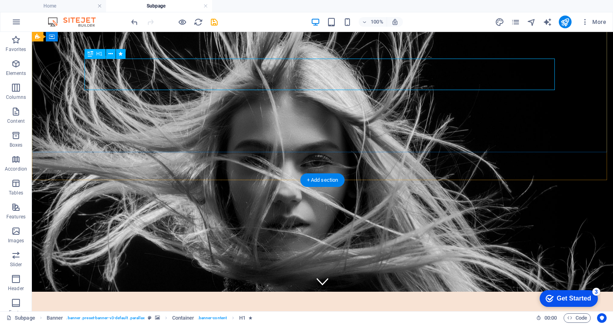
click at [510, 296] on div "PROFESSIONAL STYLES & CUTS" at bounding box center [322, 308] width 376 height 25
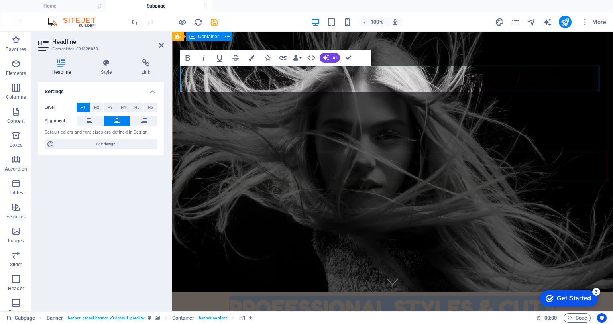
click at [469, 264] on div "PROFESSIONAL STYLES & CUTS [PHONE_NUMBER] | [GEOGRAPHIC_DATA]" at bounding box center [392, 319] width 441 height 111
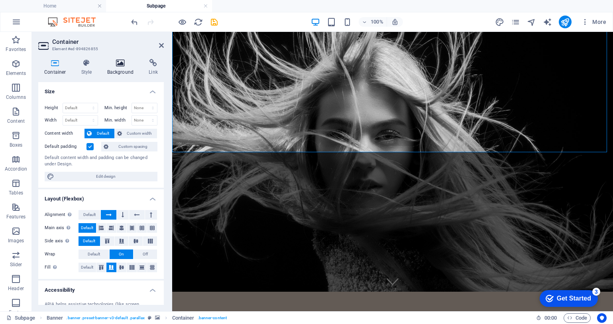
click at [120, 71] on h4 "Background" at bounding box center [122, 67] width 42 height 17
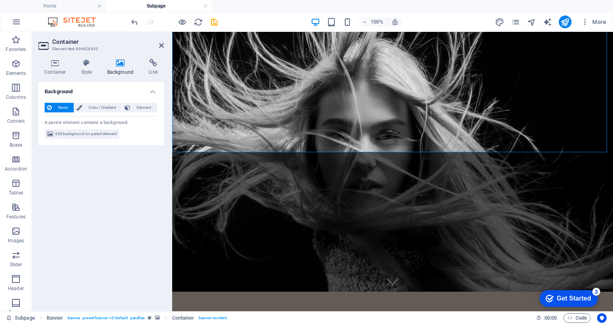
click at [119, 67] on h4 "Background" at bounding box center [122, 67] width 42 height 17
click at [119, 64] on icon at bounding box center [120, 63] width 39 height 8
click at [57, 72] on h4 "Container" at bounding box center [56, 67] width 37 height 17
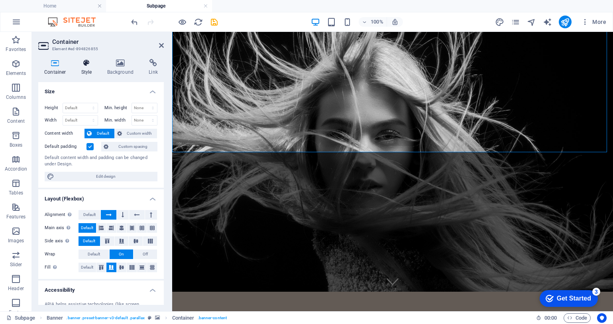
click at [87, 68] on h4 "Style" at bounding box center [88, 67] width 26 height 17
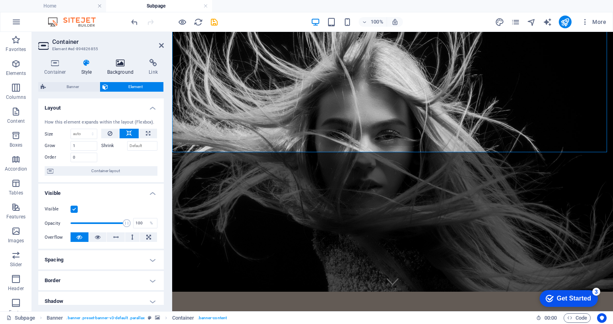
click at [122, 69] on h4 "Background" at bounding box center [122, 67] width 42 height 17
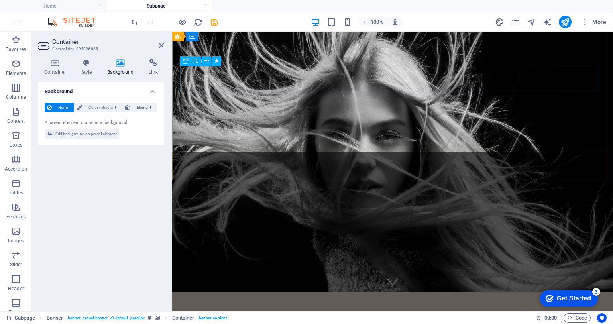
click at [268, 296] on div "PROFESSIONAL STYLES & CUTS" at bounding box center [392, 308] width 376 height 25
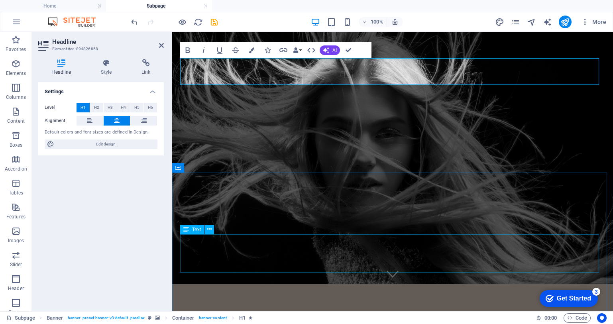
scroll to position [27, 0]
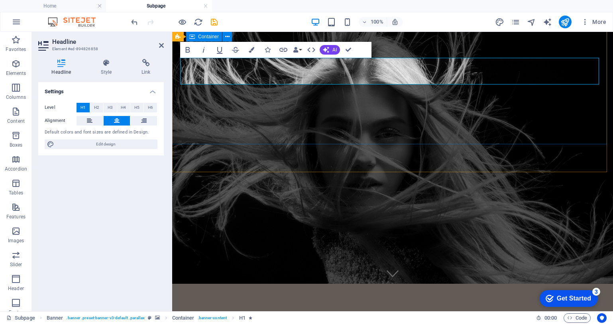
click at [420, 256] on div "PROFESSIONAL STYLES & CUTS [PHONE_NUMBER] | [GEOGRAPHIC_DATA]" at bounding box center [392, 311] width 441 height 111
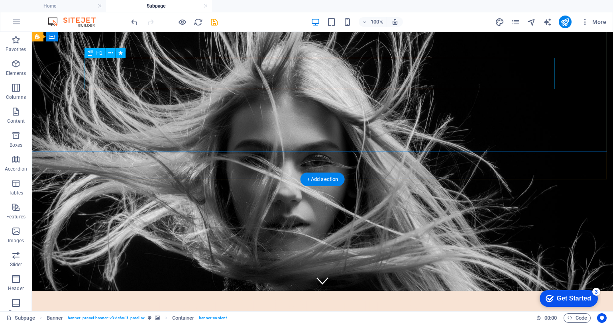
click at [335, 295] on div "PROFESSIONAL STYLES & CUTS" at bounding box center [322, 307] width 376 height 25
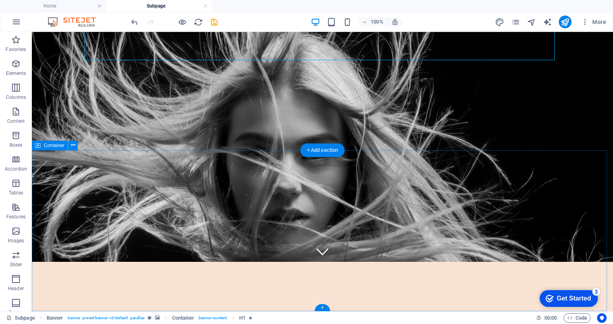
scroll to position [0, 0]
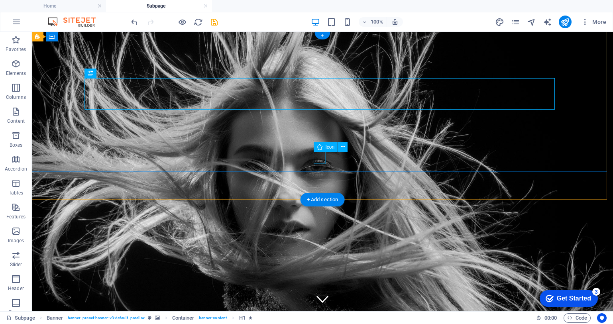
click at [320, 293] on figure at bounding box center [322, 299] width 12 height 12
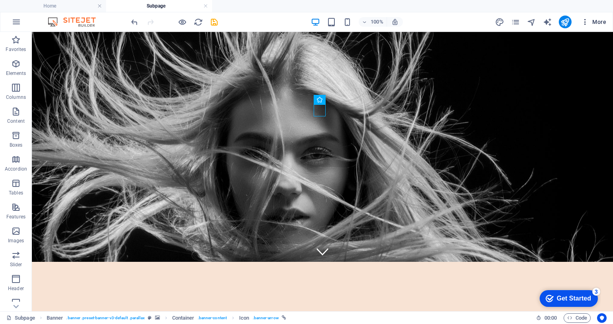
click at [606, 23] on span "More" at bounding box center [593, 22] width 25 height 8
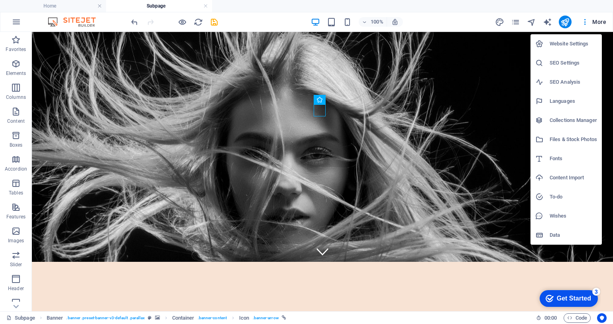
click at [459, 172] on div at bounding box center [306, 162] width 613 height 324
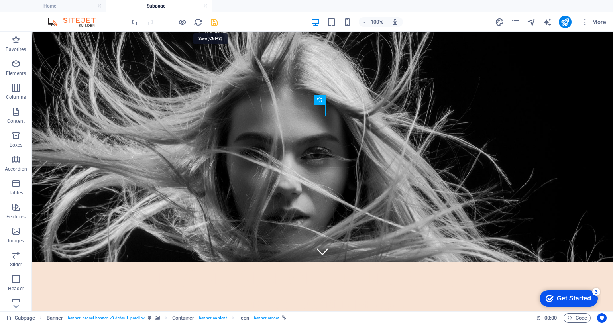
click at [215, 25] on icon "save" at bounding box center [214, 22] width 9 height 9
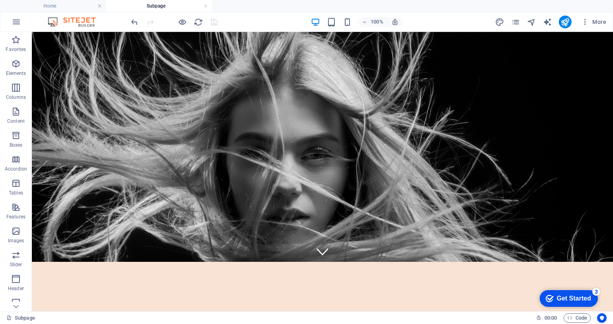
click at [164, 7] on h4 "Subpage" at bounding box center [159, 6] width 106 height 9
click at [223, 9] on ul "Home Subpage" at bounding box center [306, 6] width 613 height 12
click at [218, 28] on div at bounding box center [173, 22] width 89 height 13
